Goal: Task Accomplishment & Management: Complete application form

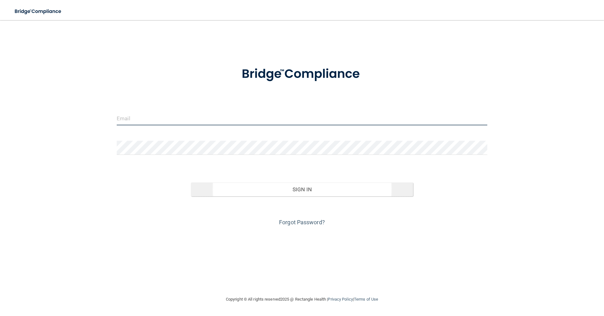
type input "[EMAIL_ADDRESS][DOMAIN_NAME]"
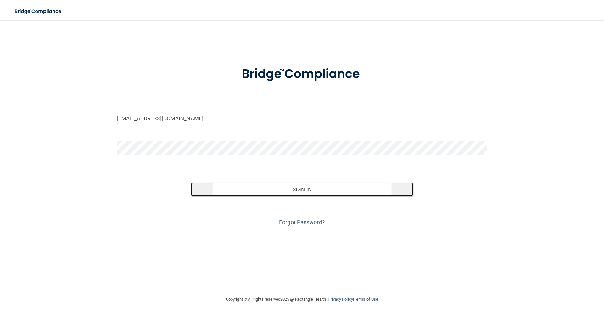
click at [290, 190] on button "Sign In" at bounding box center [302, 190] width 222 height 14
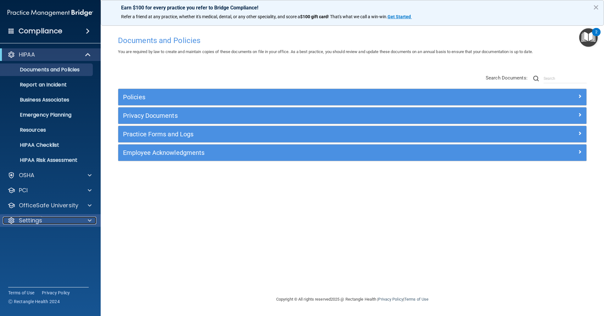
click at [37, 220] on p "Settings" at bounding box center [30, 221] width 23 height 8
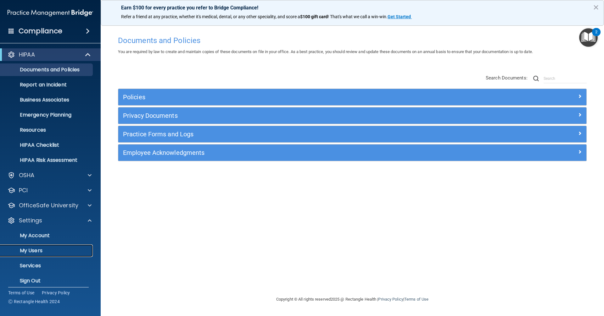
click at [38, 252] on p "My Users" at bounding box center [47, 251] width 86 height 6
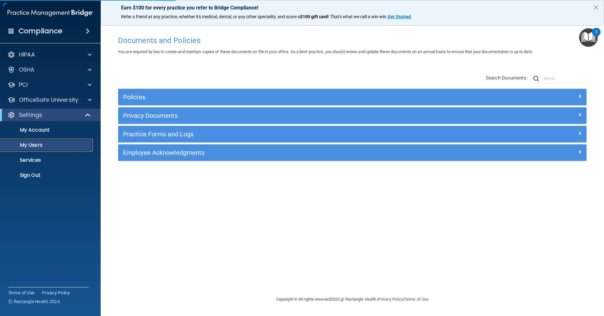
select select "20"
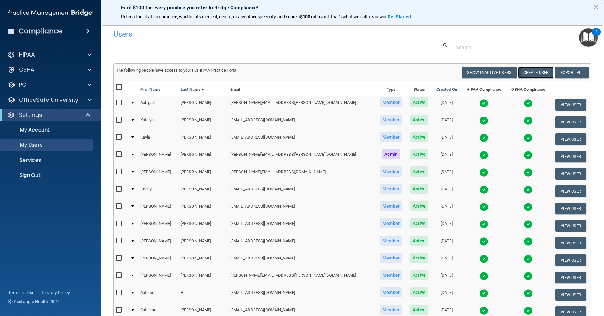
click at [527, 75] on button "Create User" at bounding box center [536, 73] width 36 height 12
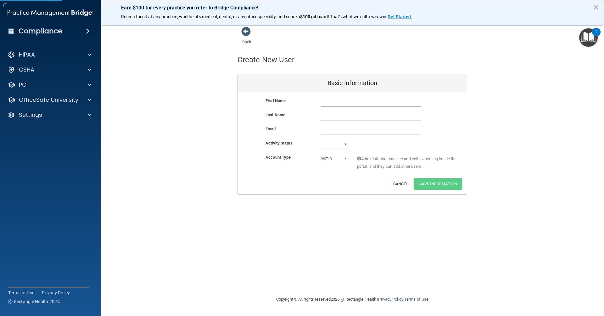
click at [339, 100] on input "text" at bounding box center [370, 101] width 100 height 9
type input "[PERSON_NAME]"
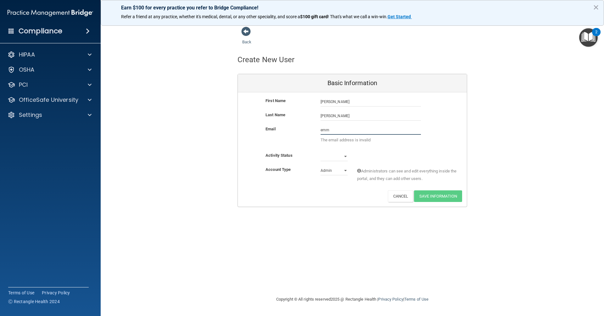
type input "[EMAIL_ADDRESS][DOMAIN_NAME]"
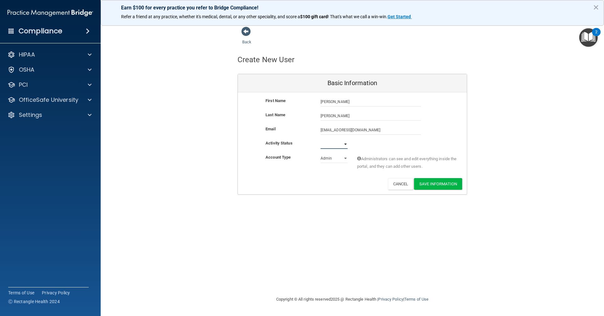
click at [330, 148] on select "Active Inactive" at bounding box center [333, 144] width 27 height 9
select select "active"
click at [320, 140] on select "Active Inactive" at bounding box center [333, 144] width 27 height 9
click at [332, 162] on select "Admin Member" at bounding box center [333, 158] width 27 height 9
select select "practice_member"
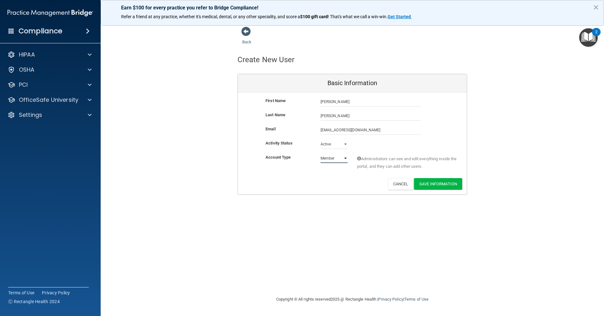
click at [320, 154] on select "Admin Member" at bounding box center [333, 158] width 27 height 9
click at [437, 186] on button "Save Information" at bounding box center [438, 184] width 48 height 12
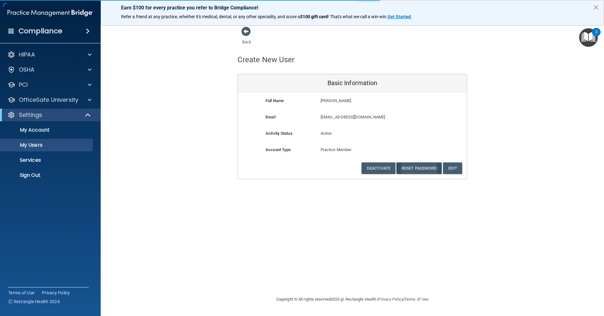
select select "20"
